Goal: Task Accomplishment & Management: Use online tool/utility

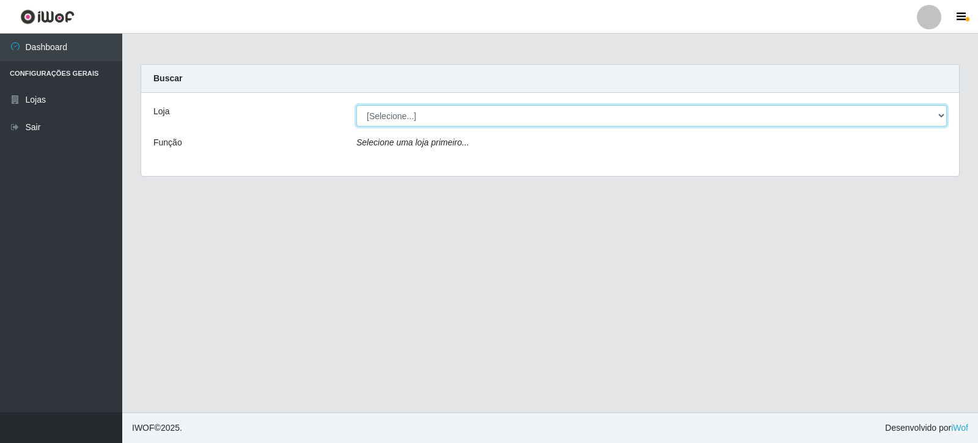
click at [942, 112] on select "[Selecione...] Rede Compras Supermercados - LOJA 3" at bounding box center [651, 115] width 590 height 21
select select "162"
click at [356, 105] on select "[Selecione...] Rede Compras Supermercados - LOJA 3" at bounding box center [651, 115] width 590 height 21
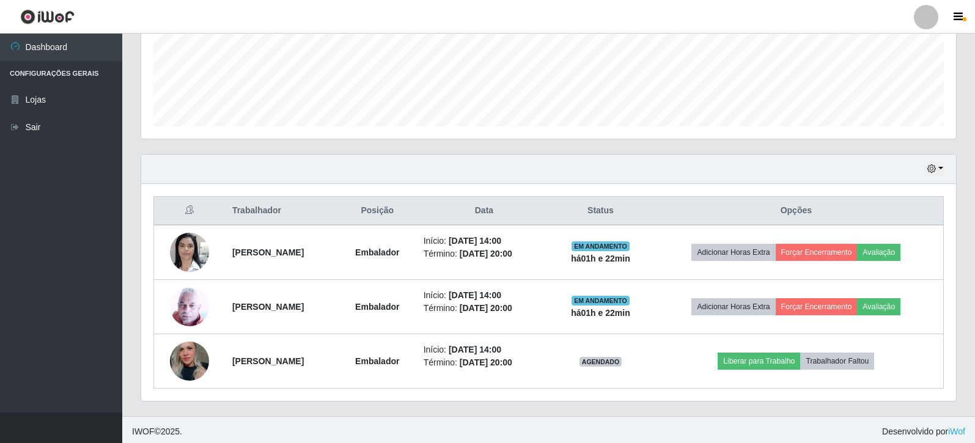
scroll to position [314, 0]
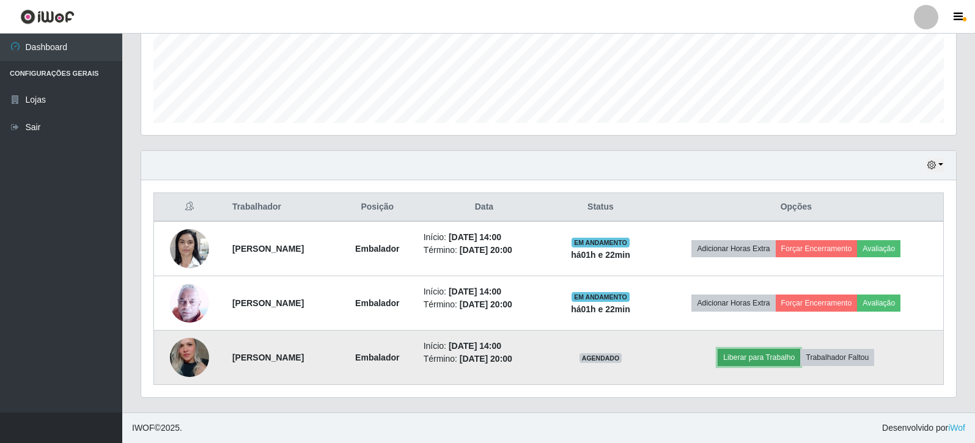
click at [780, 358] on button "Liberar para Trabalho" at bounding box center [759, 357] width 83 height 17
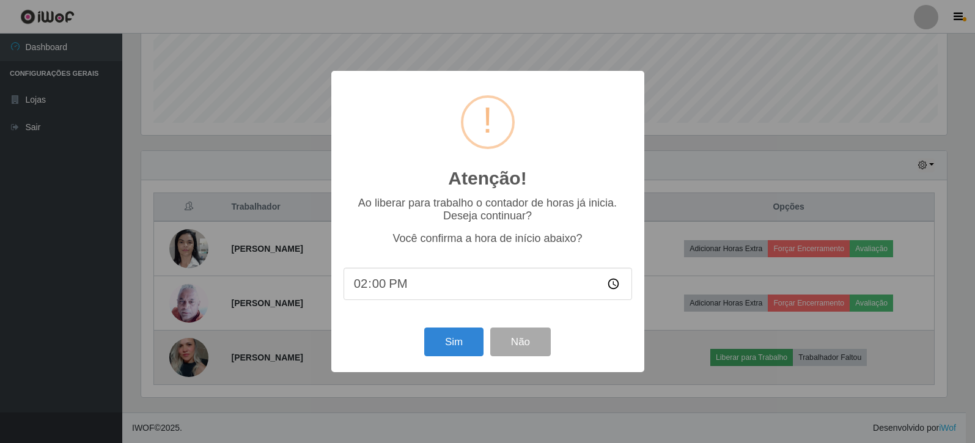
scroll to position [254, 809]
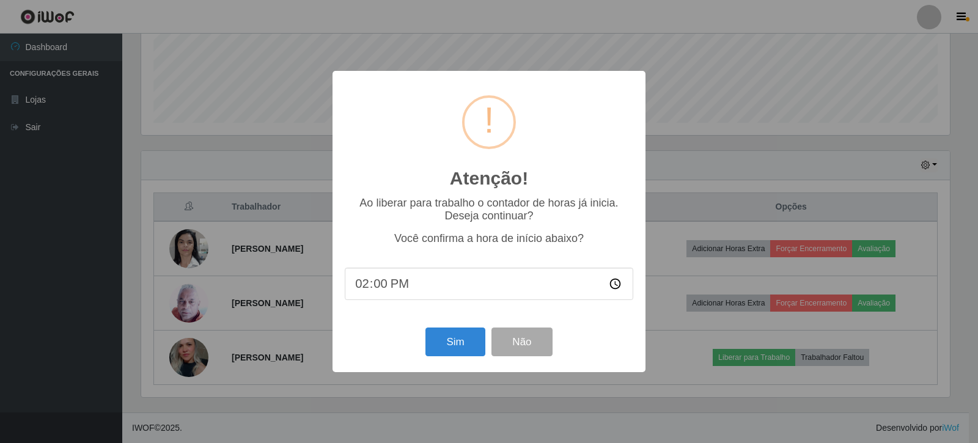
click at [378, 289] on input "14:00" at bounding box center [489, 284] width 288 height 32
type input "14:30"
click at [452, 341] on button "Sim" at bounding box center [454, 342] width 59 height 29
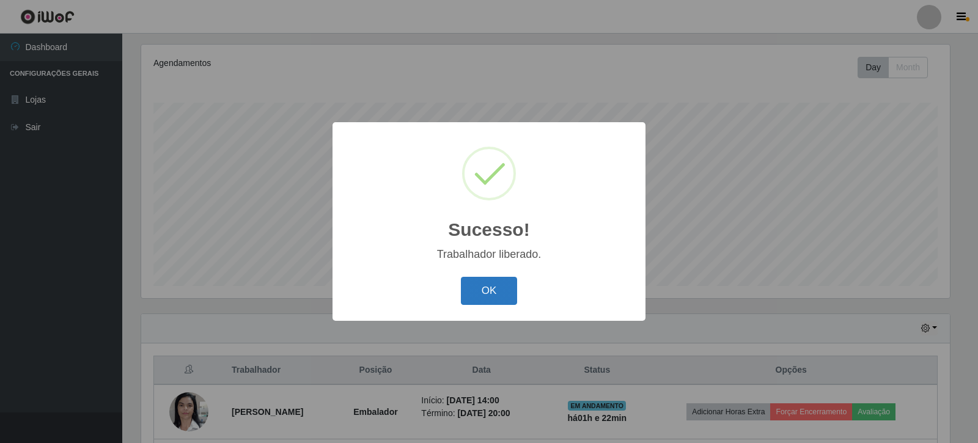
click at [488, 295] on button "OK" at bounding box center [489, 291] width 57 height 29
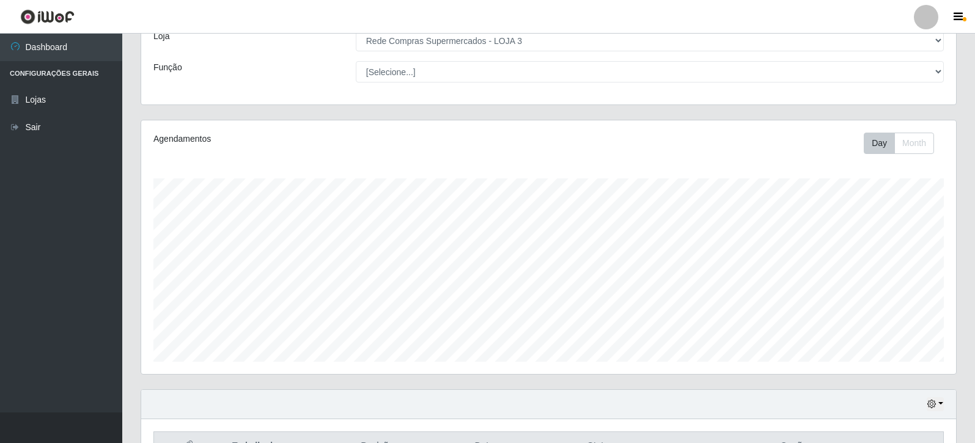
scroll to position [0, 0]
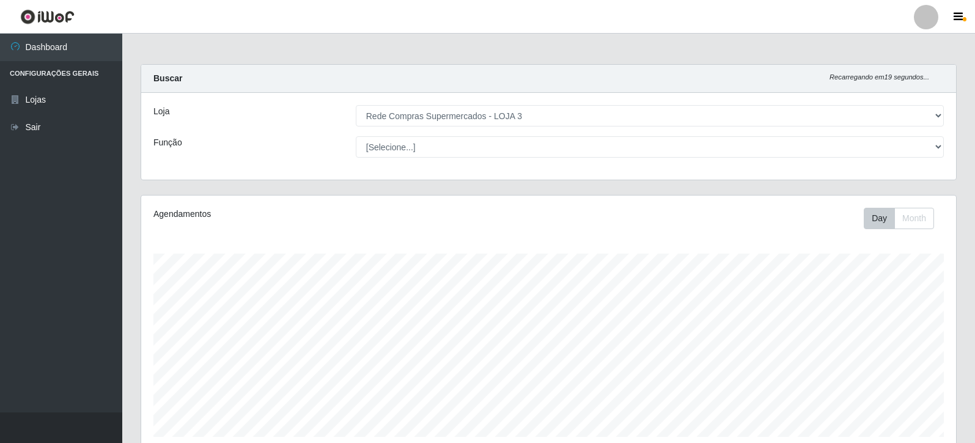
click at [63, 211] on ul "Dashboard Configurações Gerais Lojas Sair" at bounding box center [61, 223] width 122 height 379
